Goal: Task Accomplishment & Management: Use online tool/utility

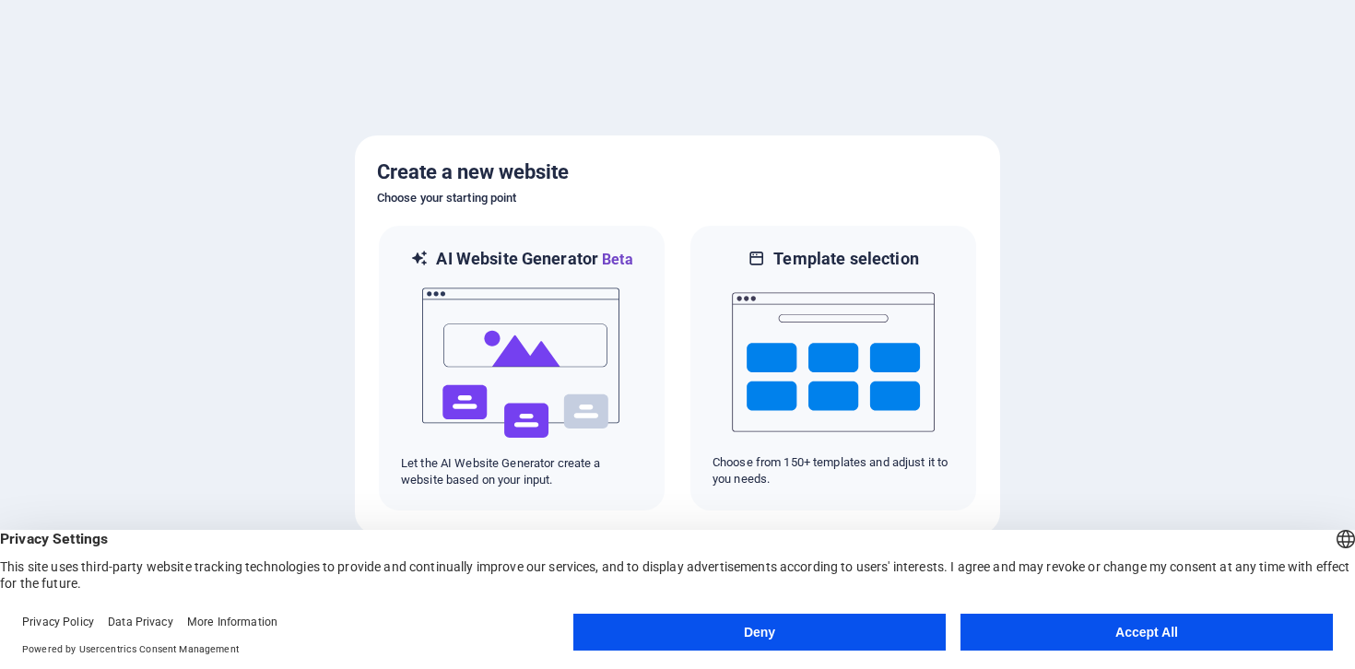
click at [1061, 626] on button "Accept All" at bounding box center [1146, 632] width 372 height 37
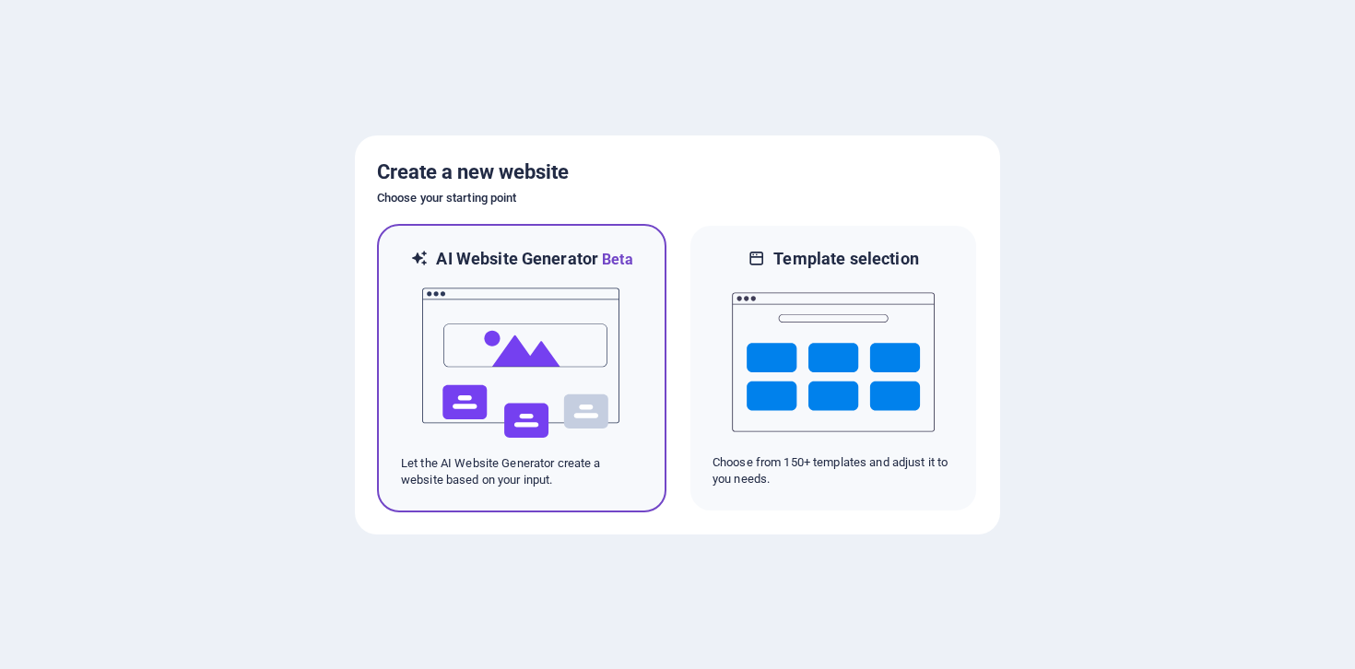
click at [612, 456] on p "Let the AI Website Generator create a website based on your input." at bounding box center [521, 471] width 241 height 33
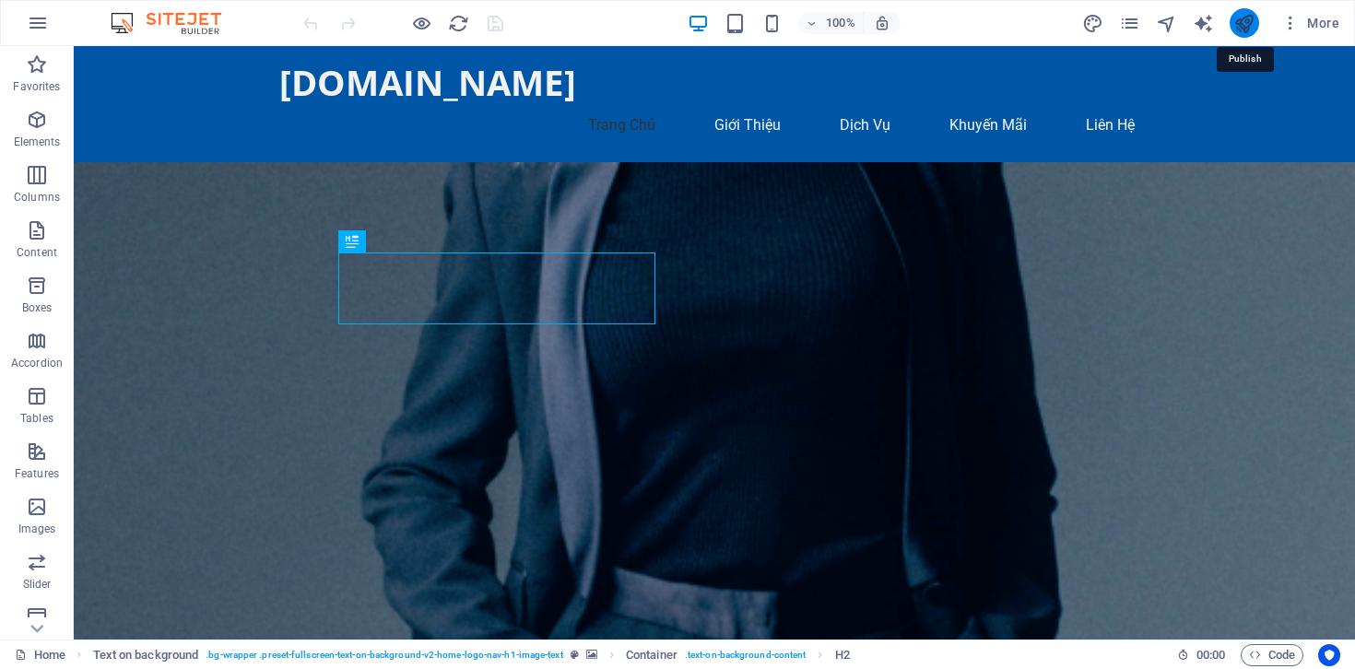
click at [1238, 21] on icon "publish" at bounding box center [1243, 23] width 21 height 21
